Goal: Transaction & Acquisition: Purchase product/service

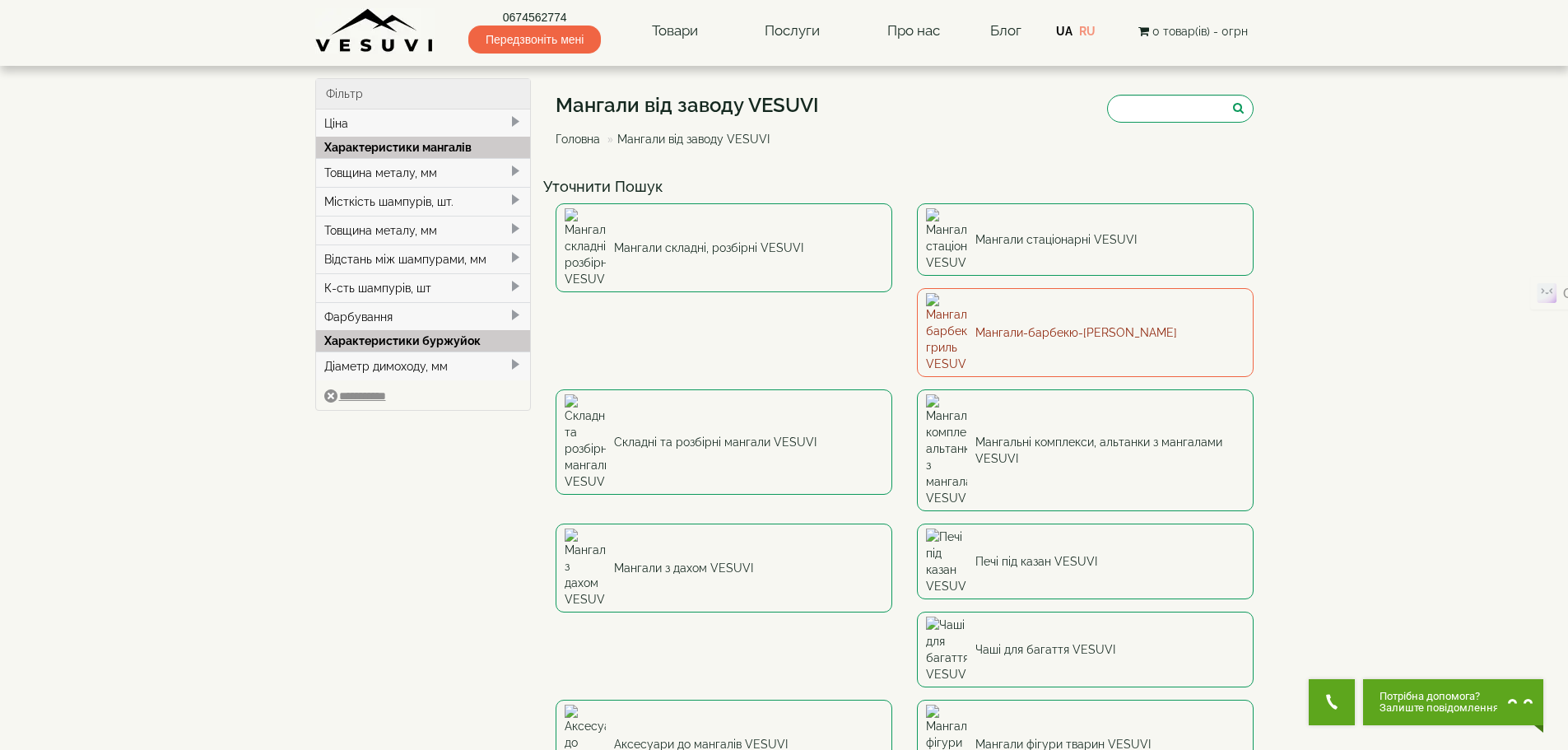
click at [917, 288] on link "Мангали-барбекю-[PERSON_NAME]" at bounding box center [1085, 332] width 336 height 88
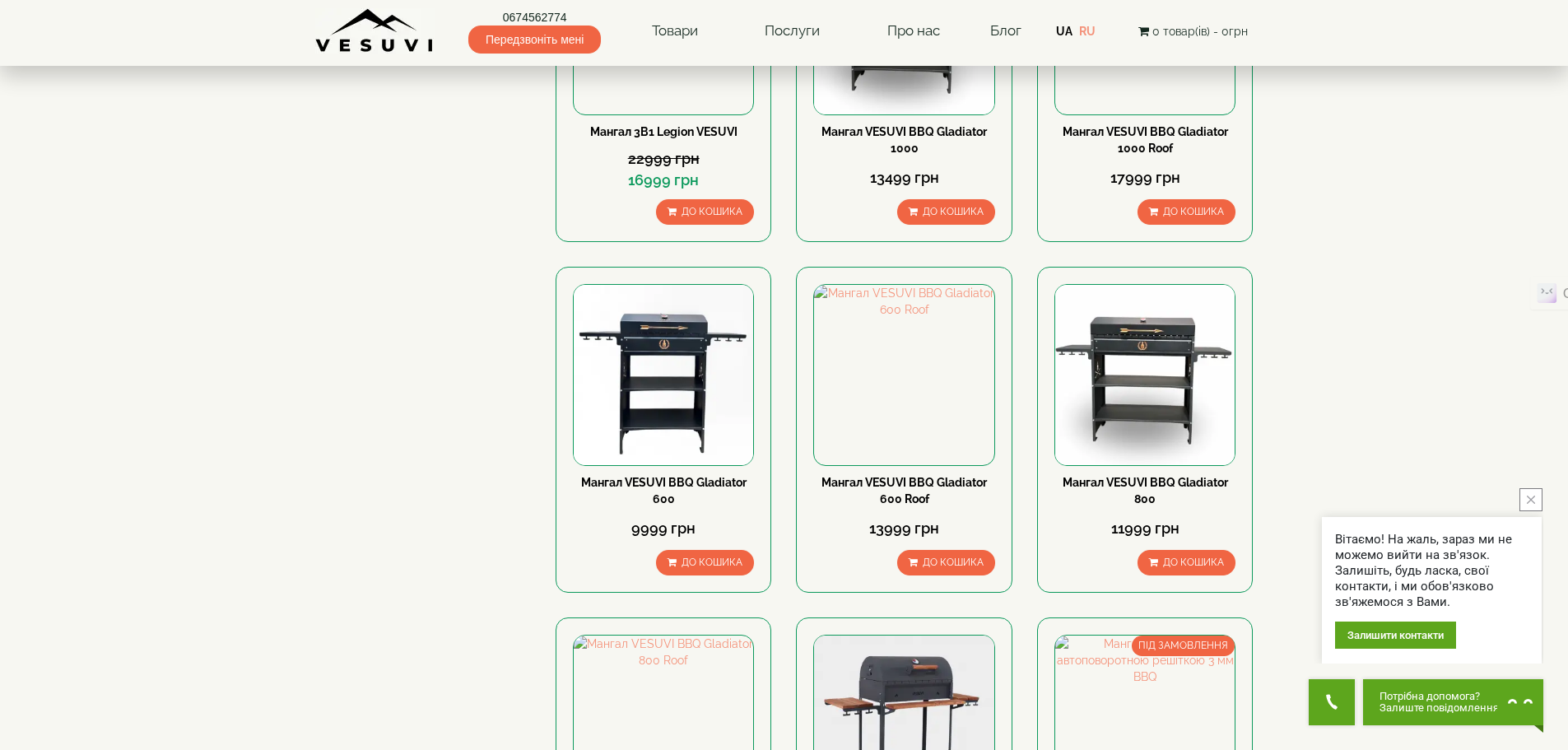
scroll to position [329, 0]
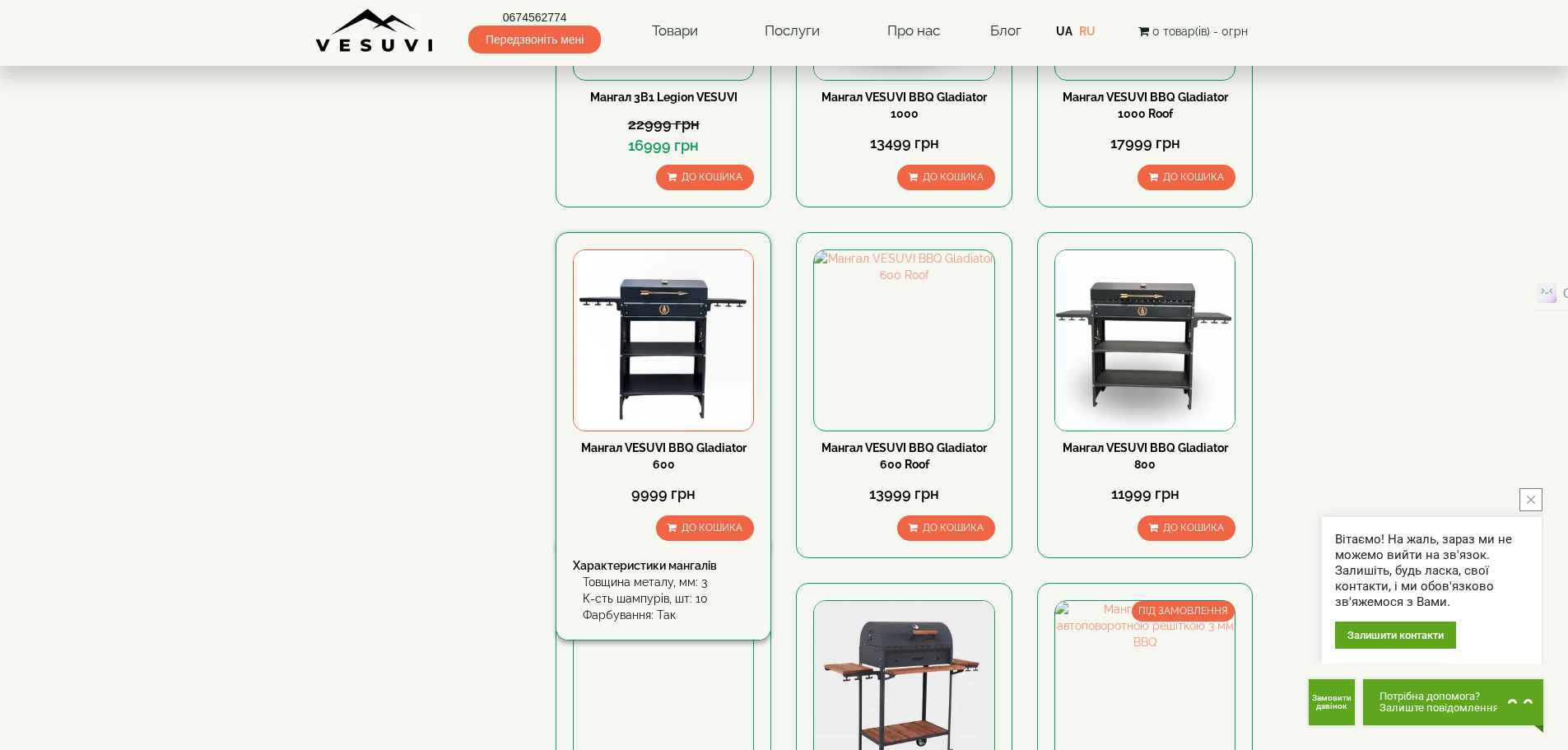
click at [650, 442] on link "Мангал VESUVI BBQ Gladiator 600" at bounding box center [663, 456] width 166 height 30
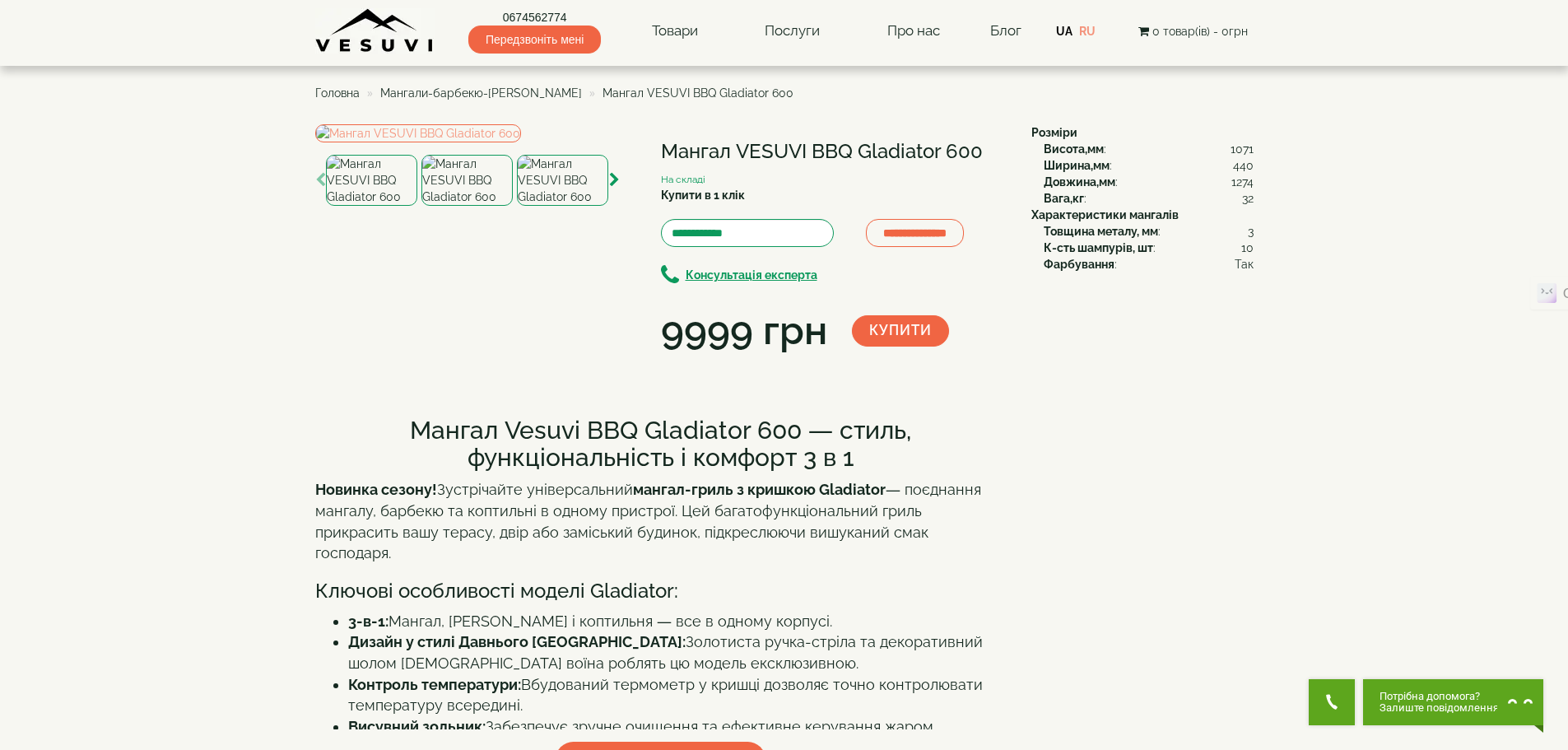
click at [456, 206] on img at bounding box center [467, 180] width 91 height 51
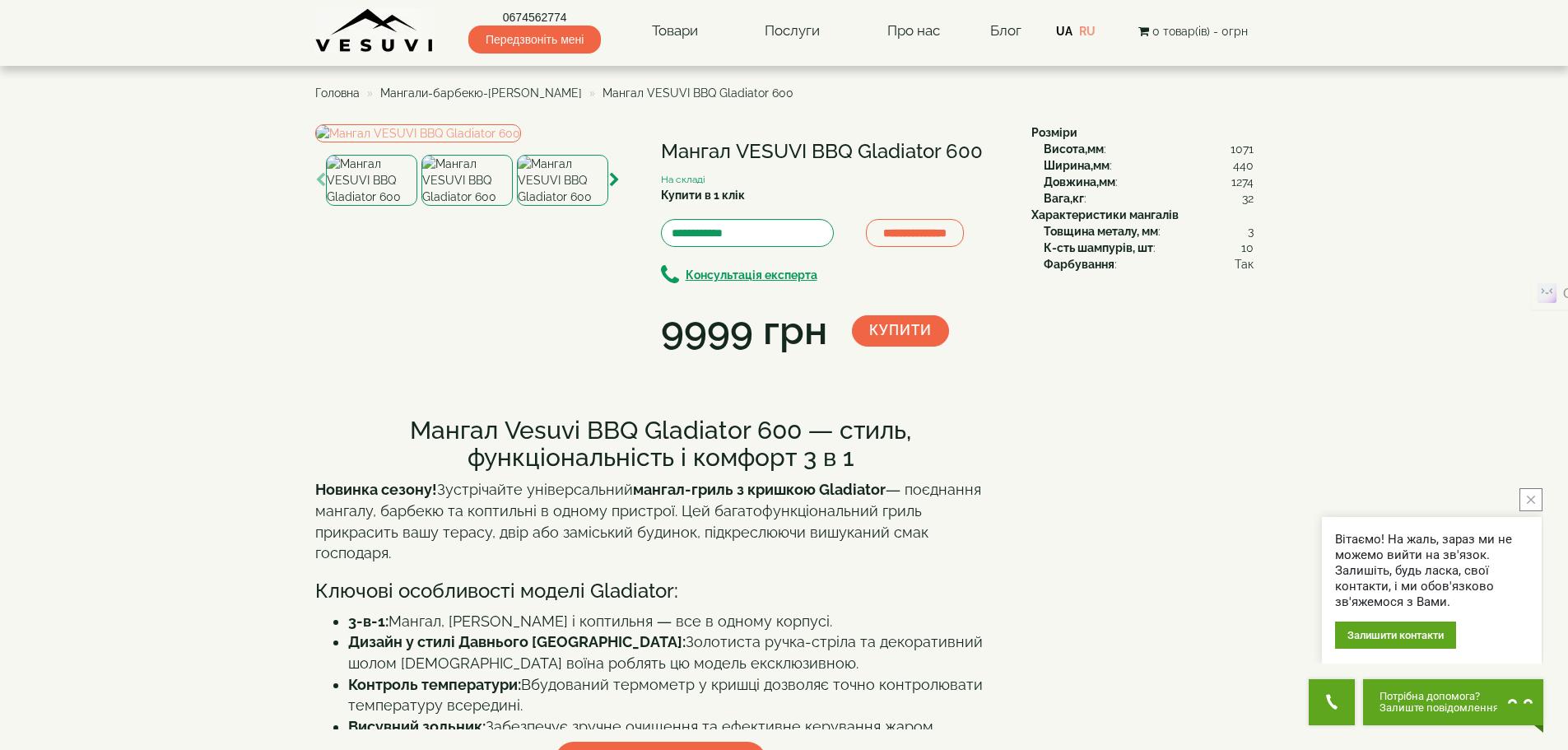
click at [554, 206] on img at bounding box center [562, 180] width 91 height 51
click at [498, 206] on img at bounding box center [467, 180] width 91 height 51
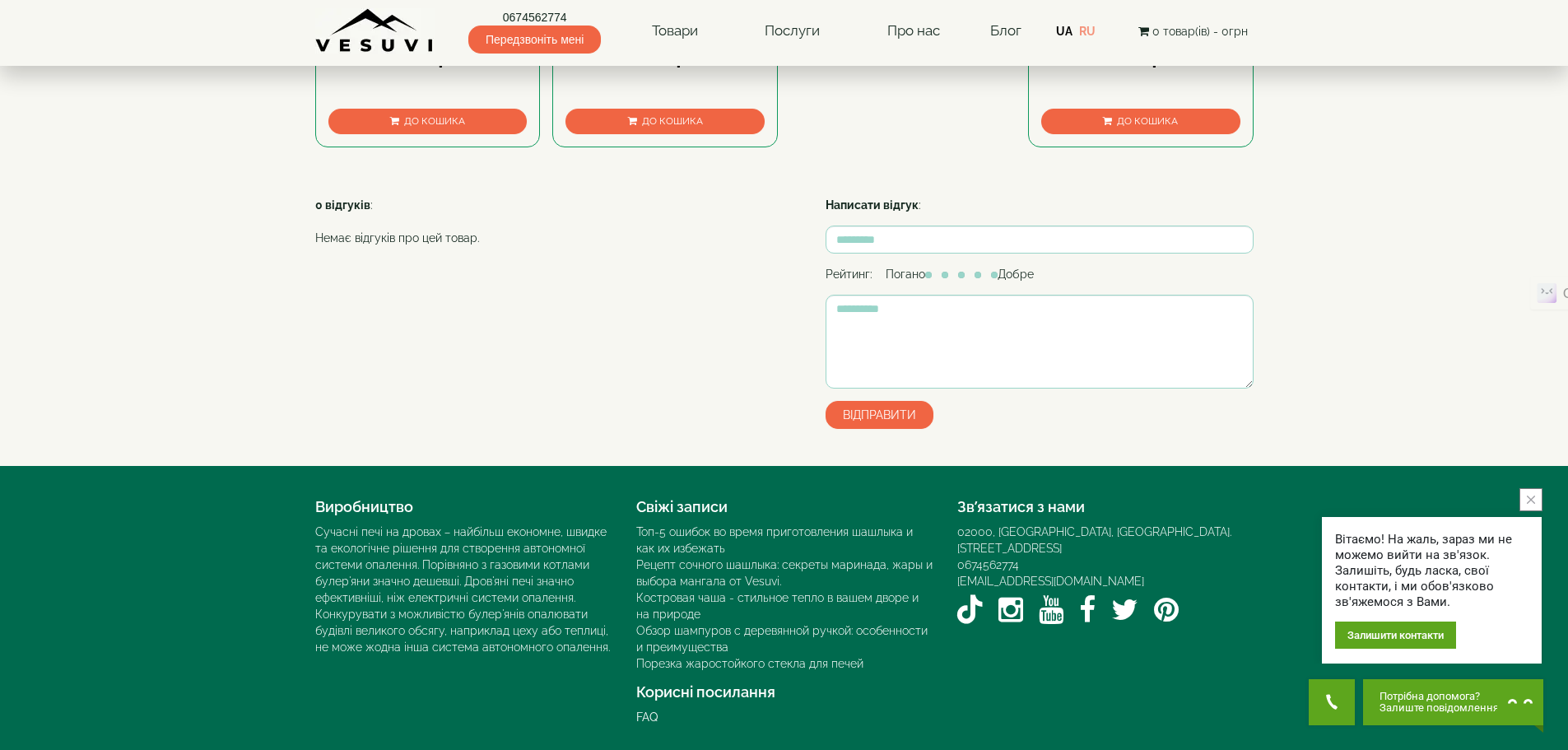
scroll to position [1253, 0]
